Goal: Information Seeking & Learning: Compare options

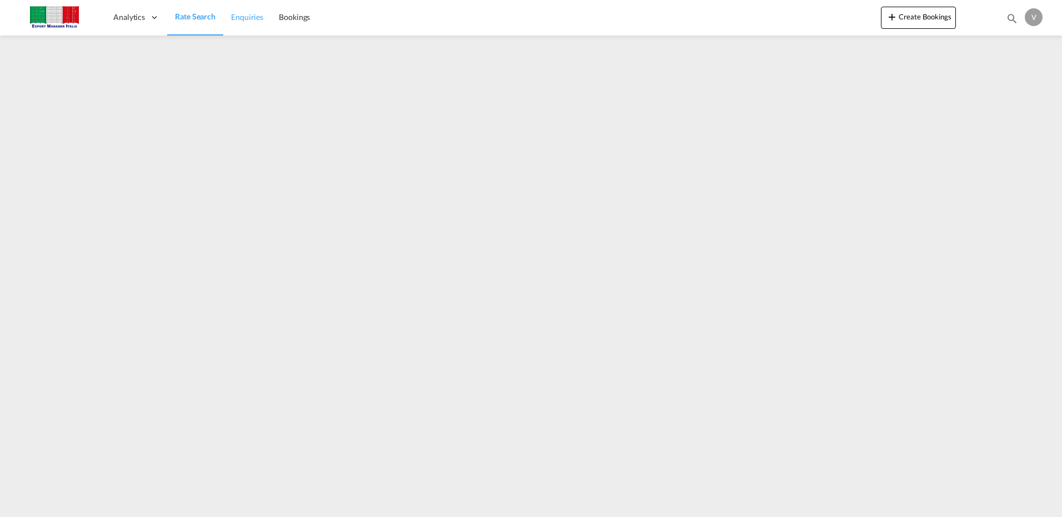
drag, startPoint x: 253, startPoint y: 22, endPoint x: 264, endPoint y: 26, distance: 11.8
click at [253, 22] on span "Enquiries" at bounding box center [247, 17] width 32 height 11
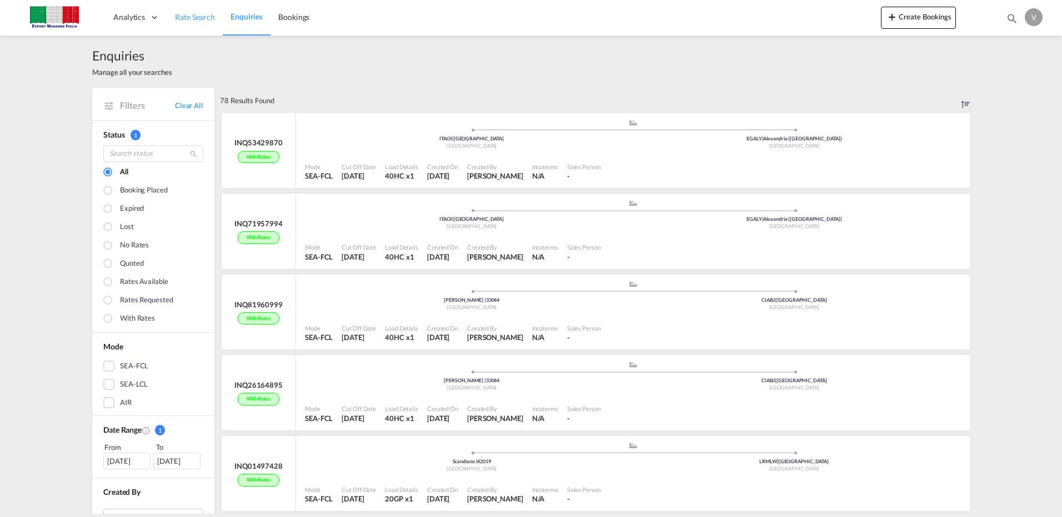
click at [191, 22] on span "Rate Search" at bounding box center [195, 16] width 40 height 9
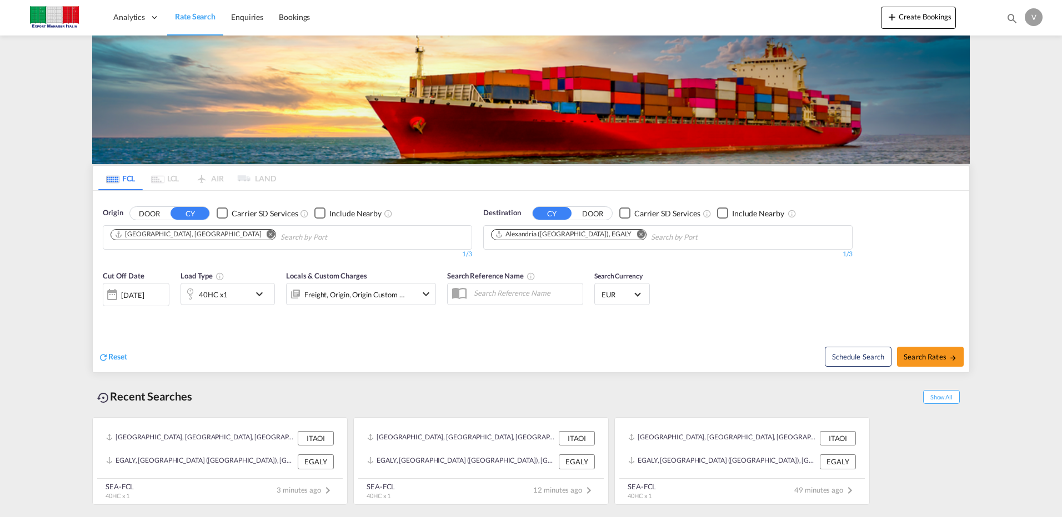
click at [267, 234] on md-icon "Remove" at bounding box center [271, 234] width 8 height 8
click at [145, 242] on body "Analytics Dashboard Rate Search Enquiries Bookings Analytics" at bounding box center [531, 258] width 1062 height 517
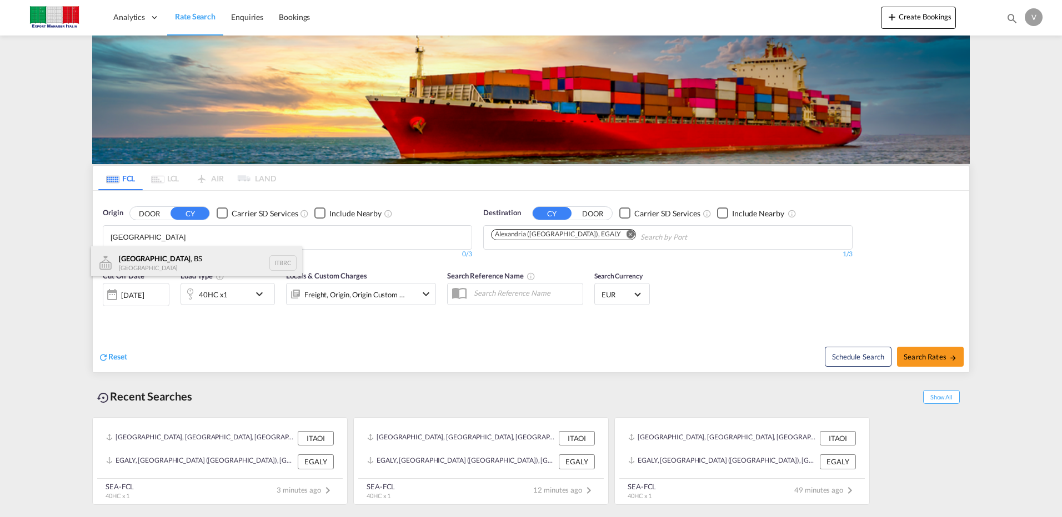
type input "[GEOGRAPHIC_DATA]"
click at [141, 257] on div "[GEOGRAPHIC_DATA] , BS [GEOGRAPHIC_DATA] ITBRC" at bounding box center [196, 263] width 211 height 33
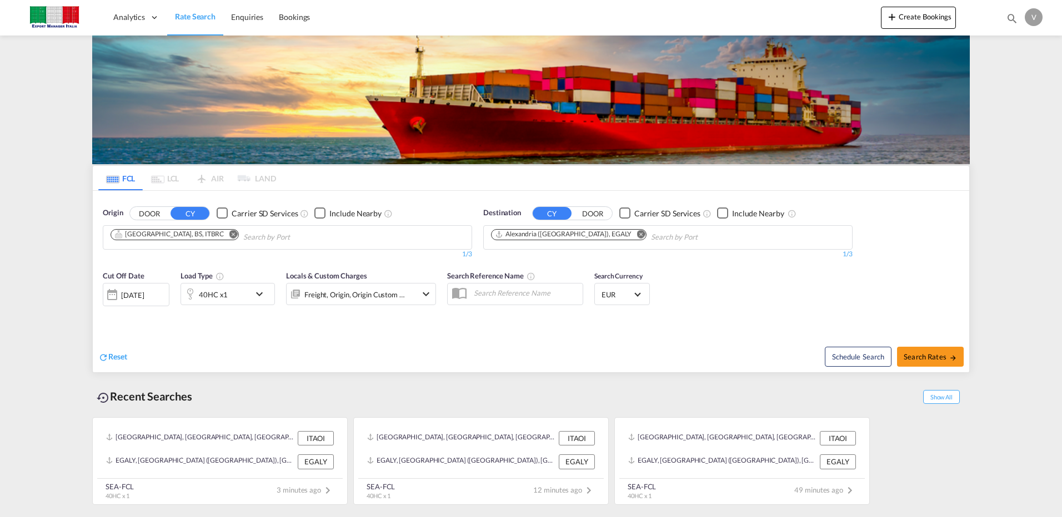
click at [636, 231] on md-icon "Remove" at bounding box center [640, 234] width 8 height 8
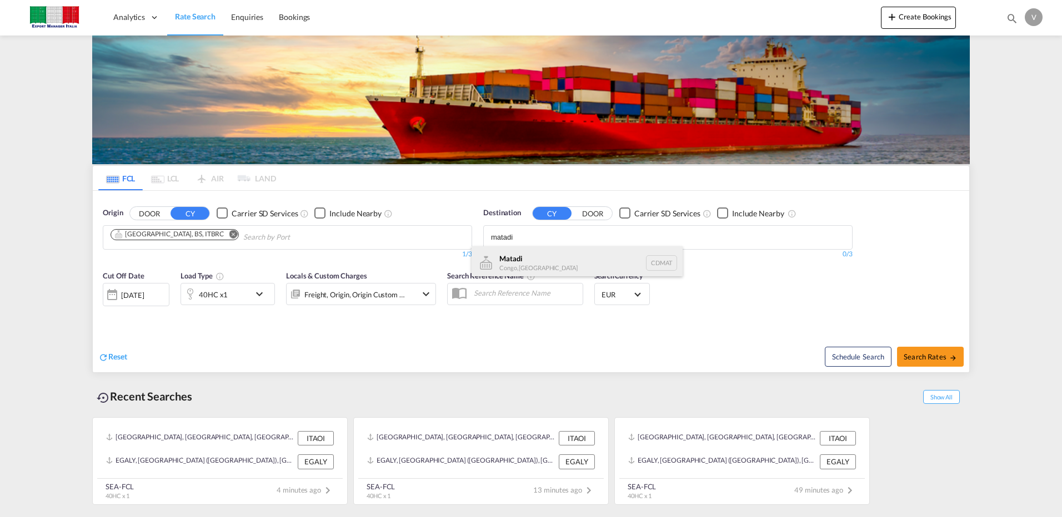
type input "matadi"
click at [529, 263] on div "Matadi Congo, [GEOGRAPHIC_DATA] CDMAT" at bounding box center [576, 263] width 211 height 33
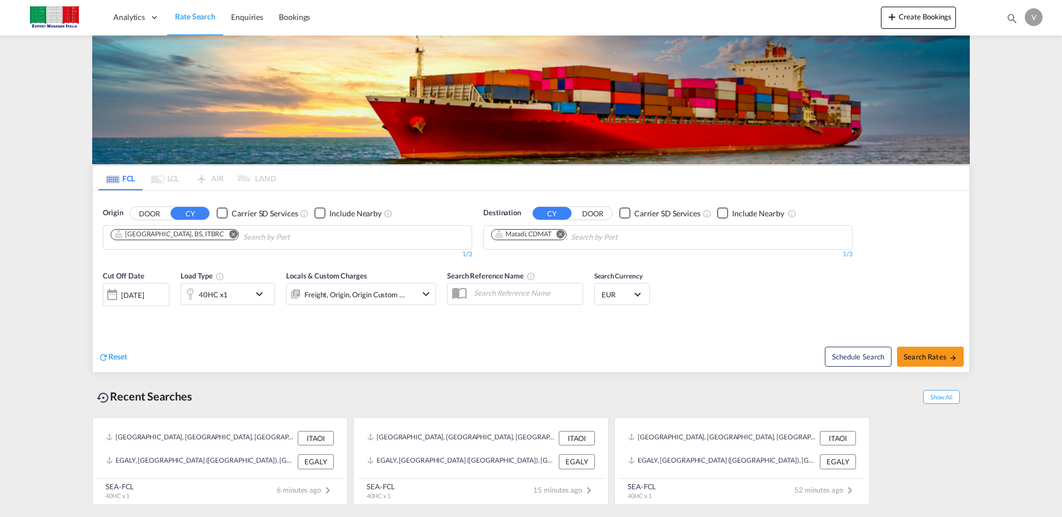
click at [148, 213] on button "DOOR" at bounding box center [149, 213] width 39 height 13
click at [151, 239] on body "Analytics Dashboard Rate Search Enquiries Bookings Analytics" at bounding box center [531, 258] width 1062 height 517
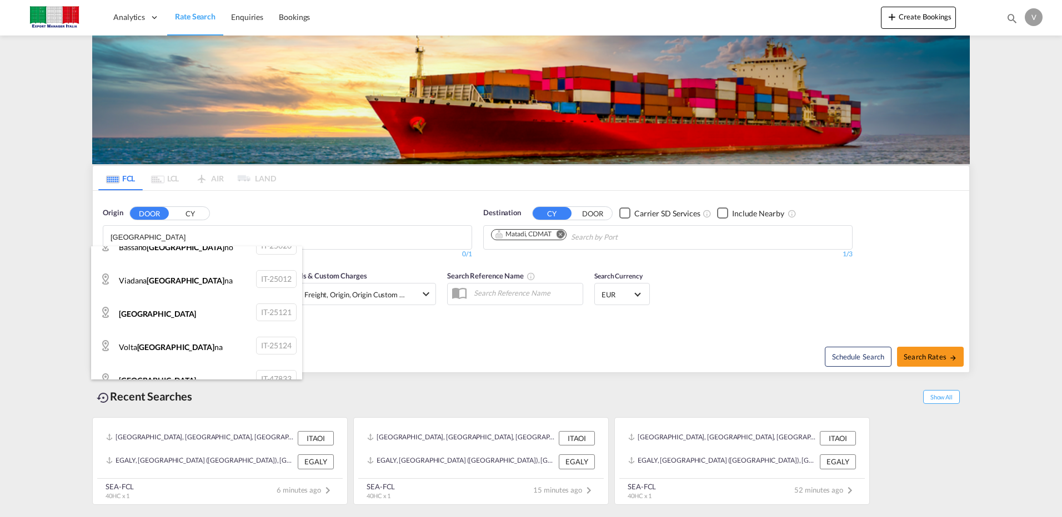
scroll to position [103, 0]
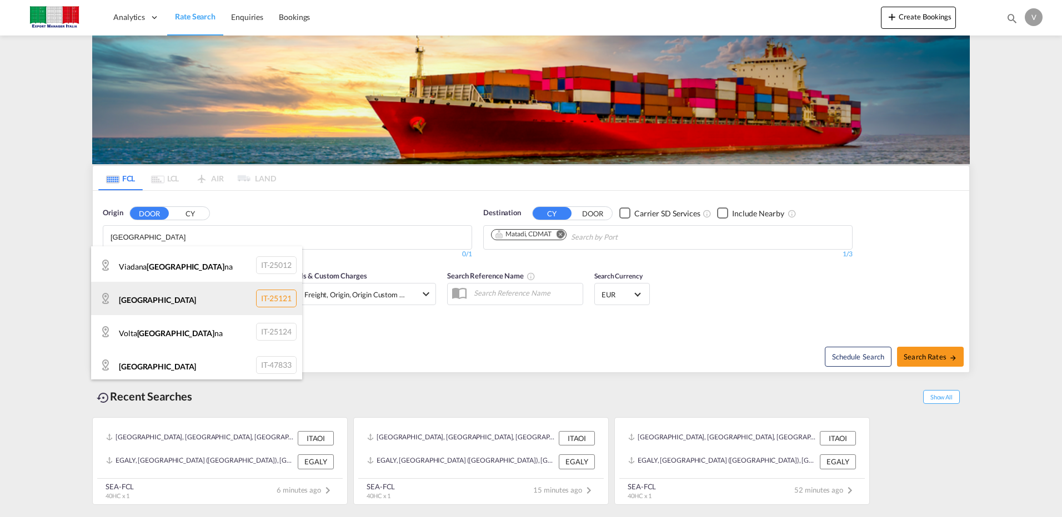
type input "[GEOGRAPHIC_DATA]"
click at [269, 295] on div "[GEOGRAPHIC_DATA] IT-25121" at bounding box center [196, 298] width 211 height 33
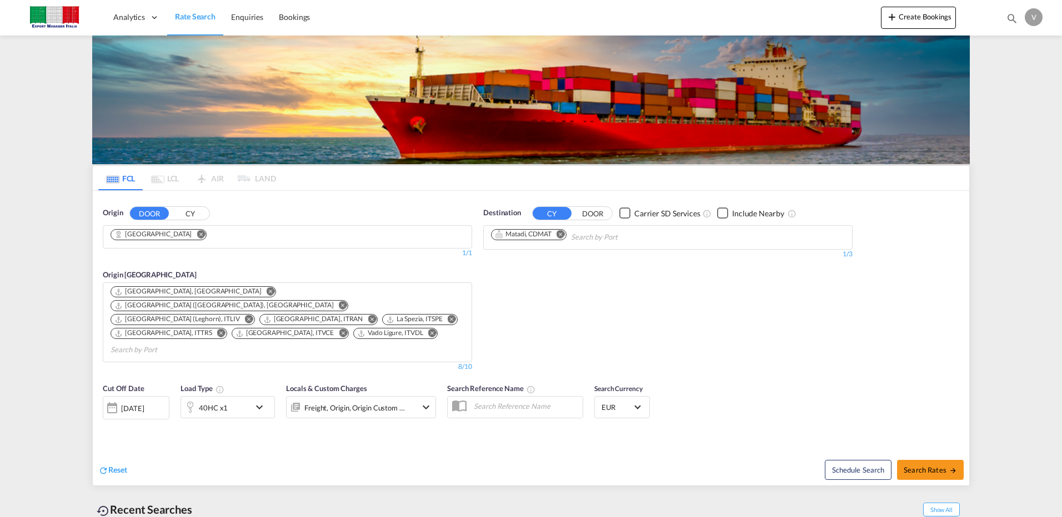
click at [562, 234] on md-icon "Remove" at bounding box center [560, 234] width 8 height 8
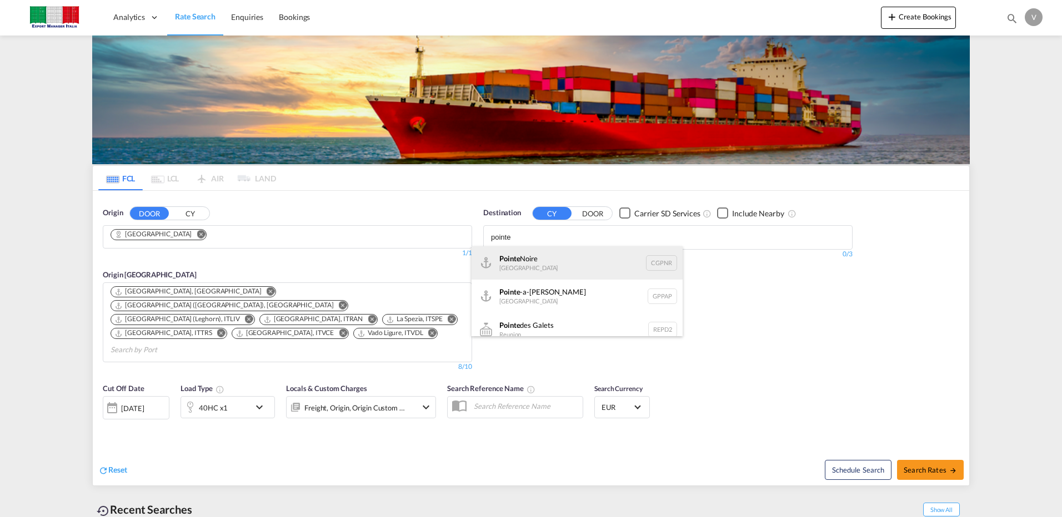
type input "pointe"
click at [549, 265] on div "[GEOGRAPHIC_DATA] CGPNR" at bounding box center [576, 263] width 211 height 33
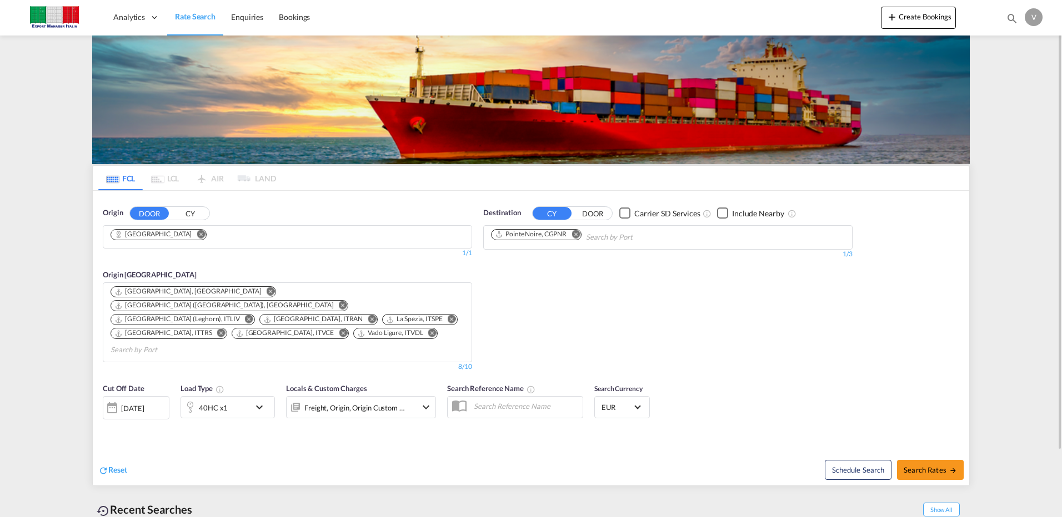
click at [185, 214] on button "CY" at bounding box center [189, 213] width 39 height 13
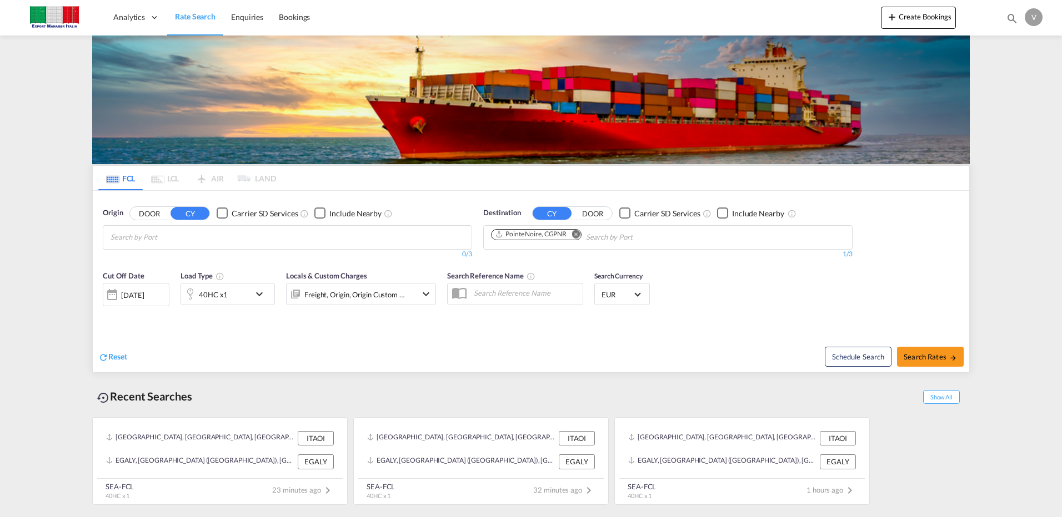
click at [167, 242] on body "Analytics Dashboard Rate Search Enquiries Bookings Analytics" at bounding box center [531, 258] width 1062 height 517
type input "bresc"
